Goal: Information Seeking & Learning: Learn about a topic

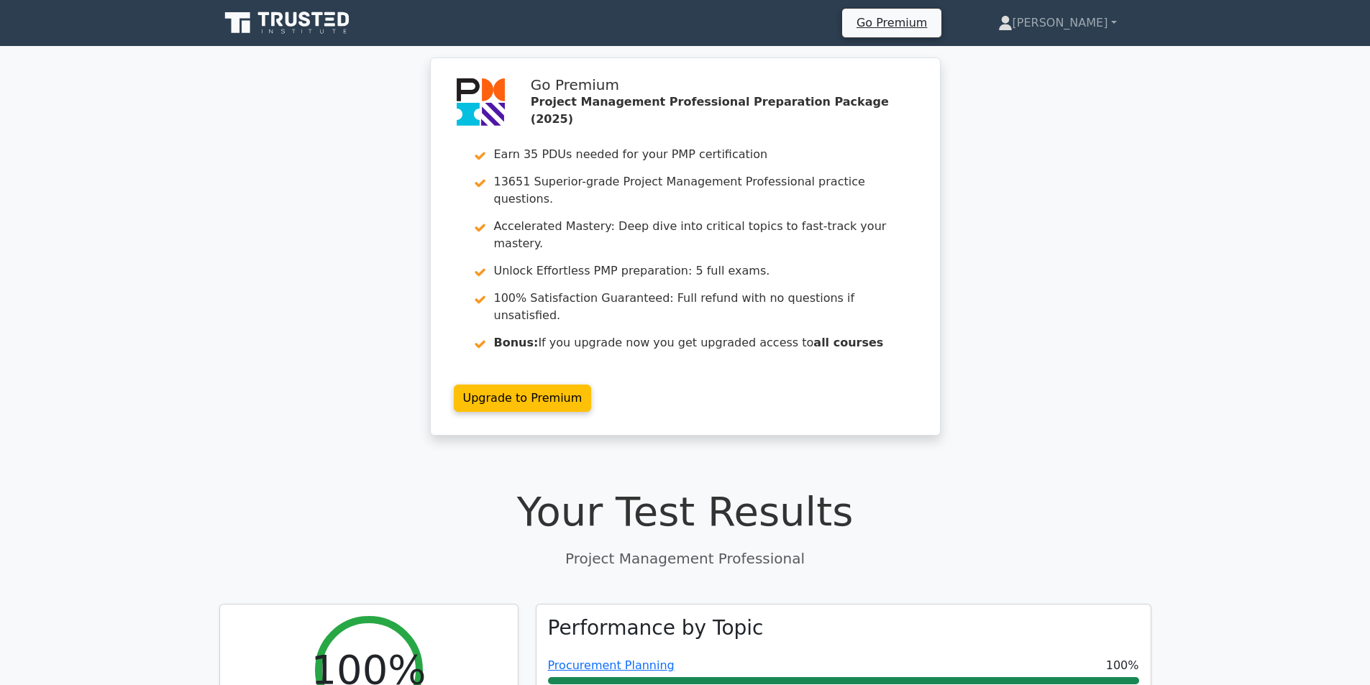
click at [324, 347] on div "Go Premium Project Management Professional Preparation Package (2025) Earn 35 P…" at bounding box center [685, 256] width 1370 height 396
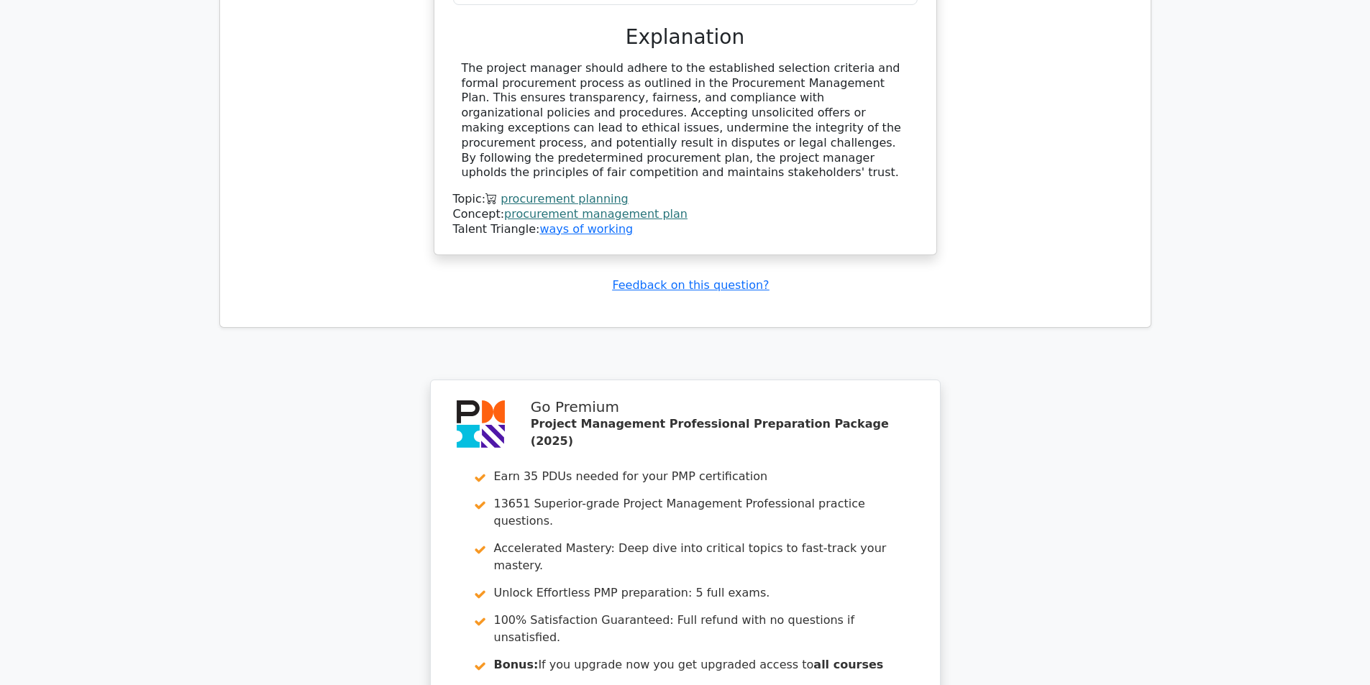
scroll to position [1806, 0]
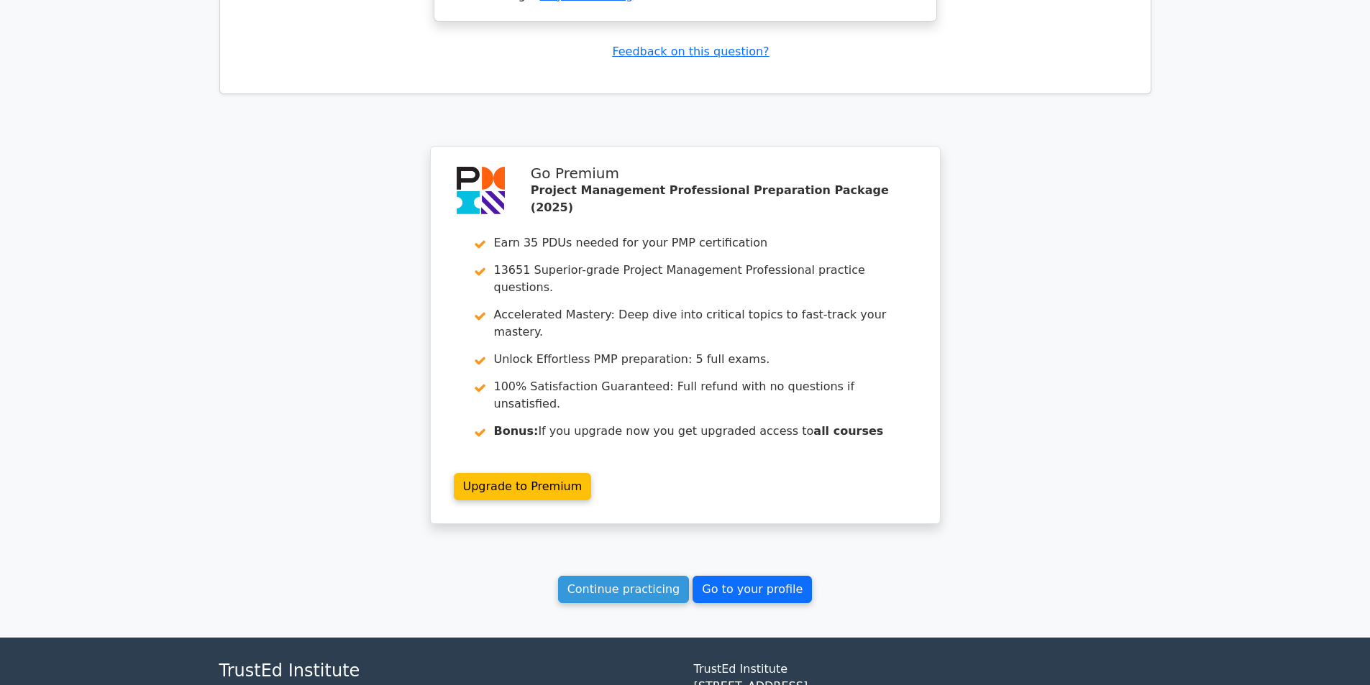
click at [718, 576] on link "Go to your profile" at bounding box center [752, 589] width 119 height 27
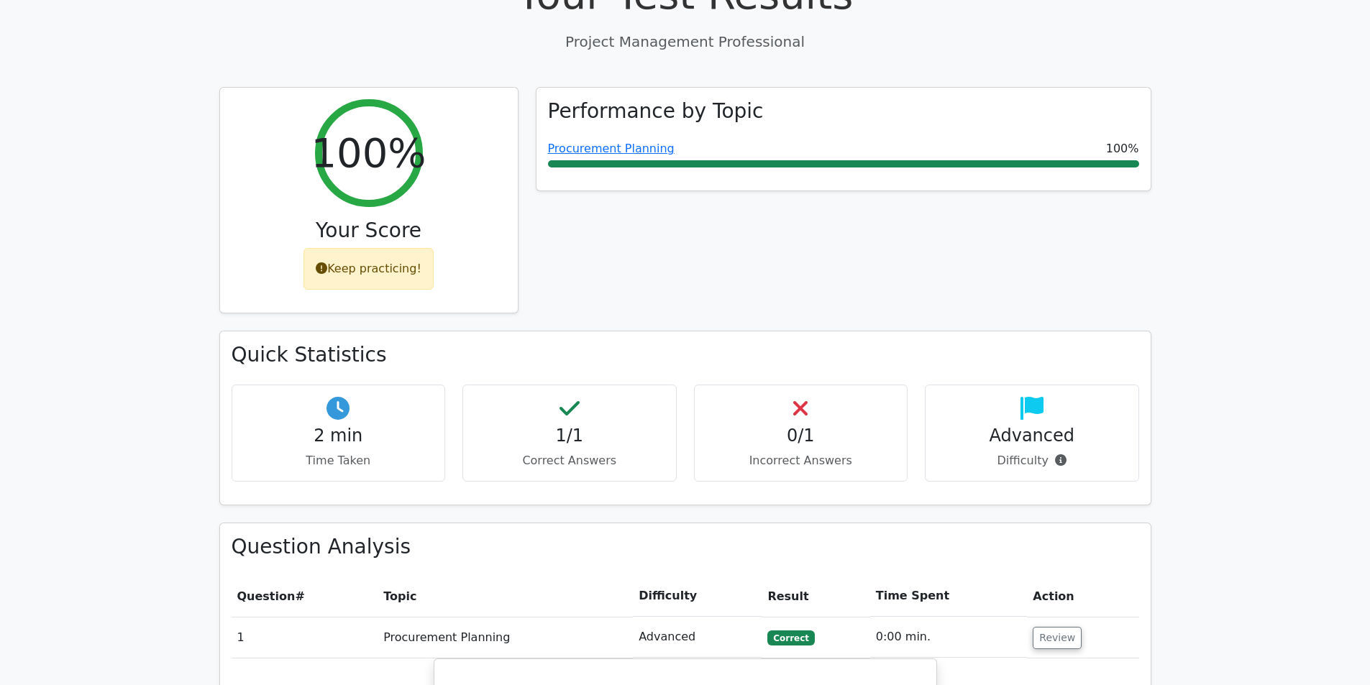
scroll to position [511, 0]
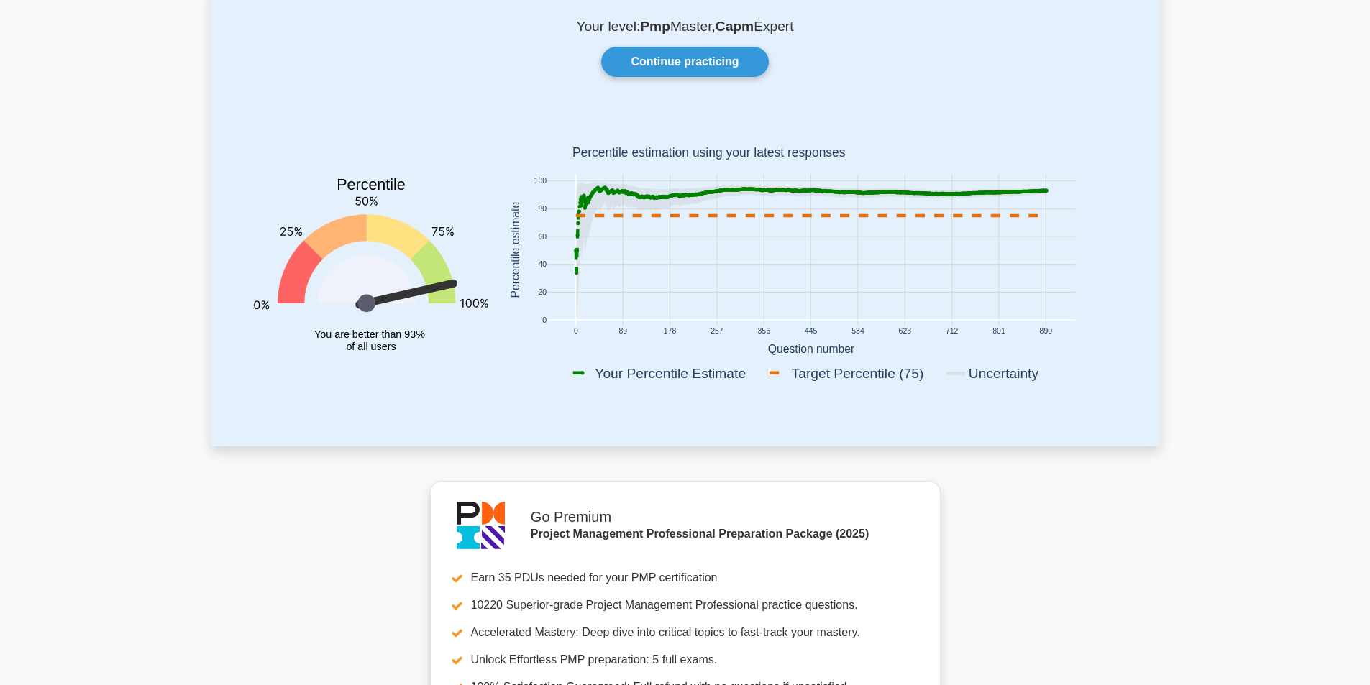
scroll to position [72, 0]
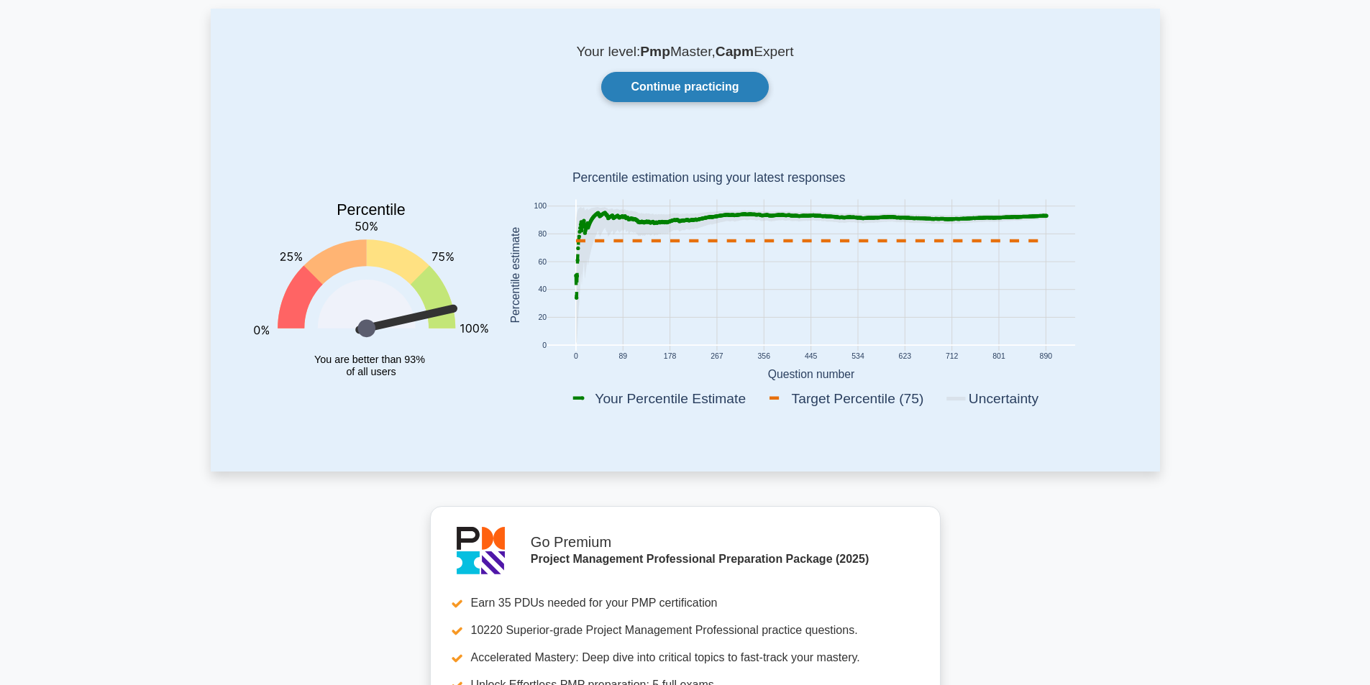
click at [647, 92] on link "Continue practicing" at bounding box center [684, 87] width 167 height 30
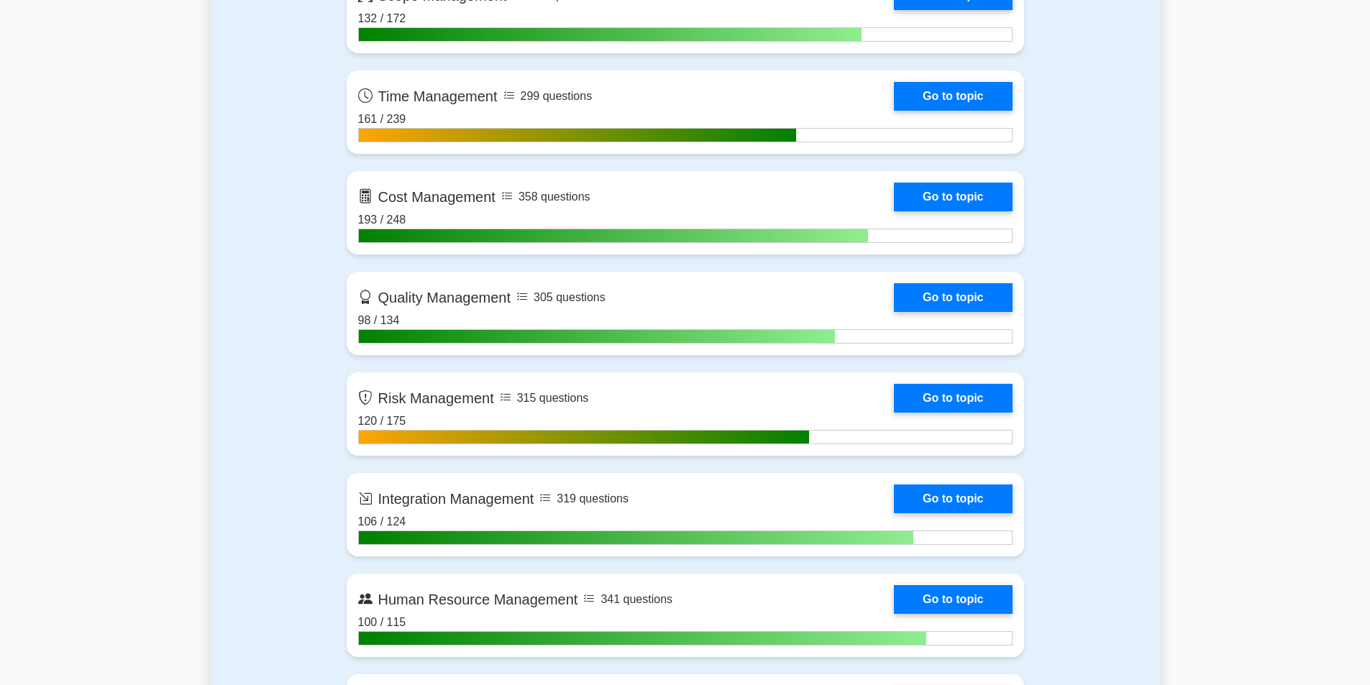
scroll to position [1079, 0]
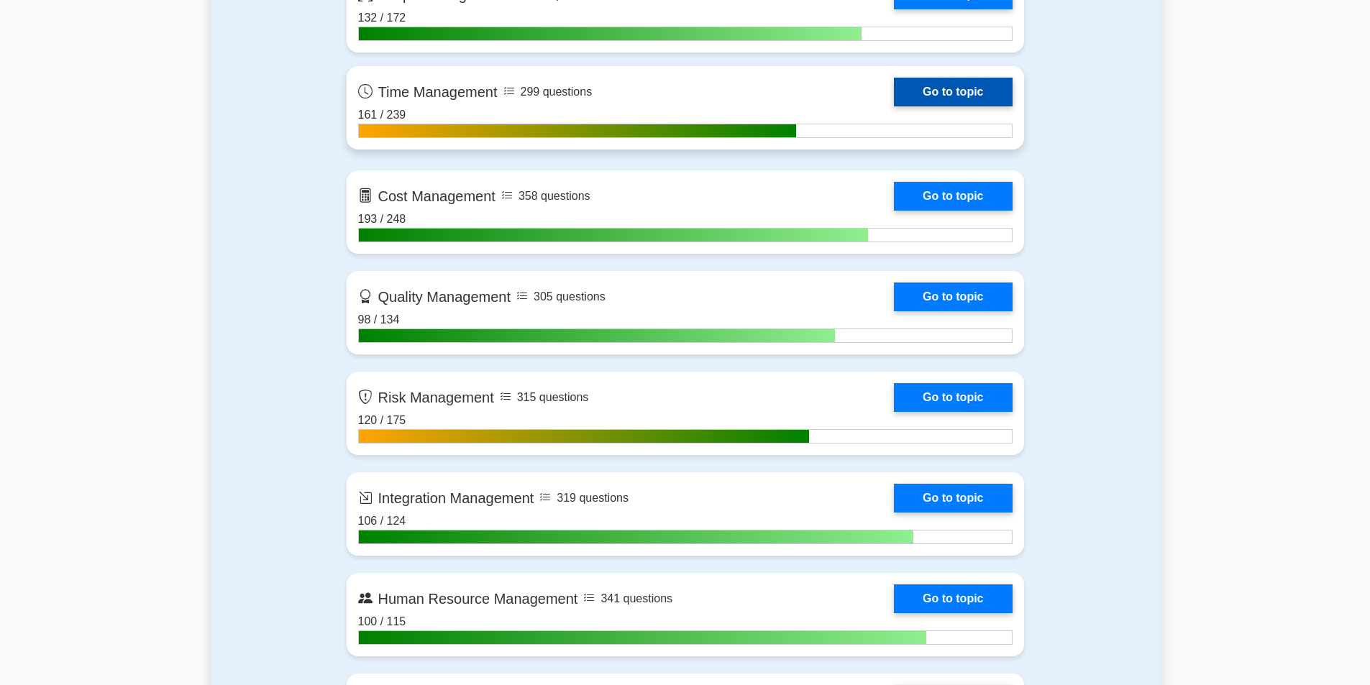
click at [920, 89] on link "Go to topic" at bounding box center [953, 92] width 118 height 29
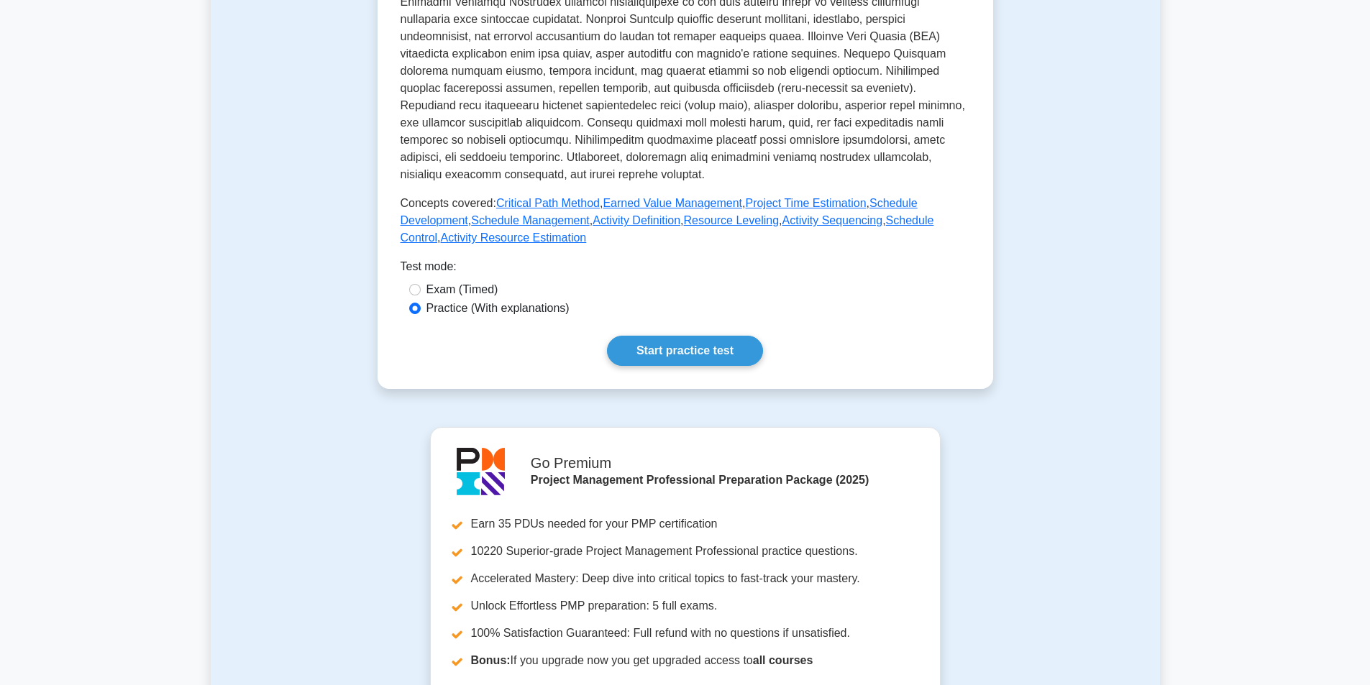
scroll to position [432, 0]
